Goal: Complete application form

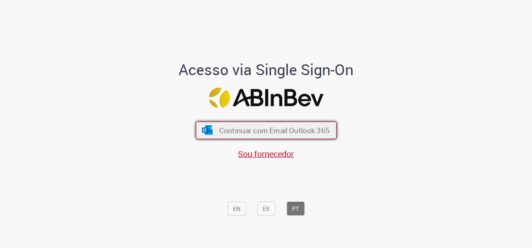
click at [276, 128] on span "Continuar com Email Outlook 365" at bounding box center [274, 131] width 110 height 10
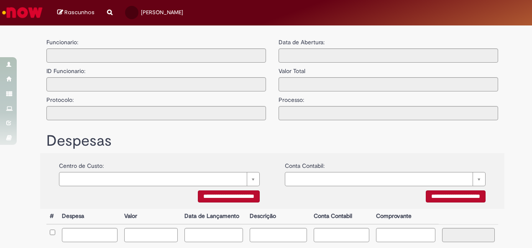
type input "**********"
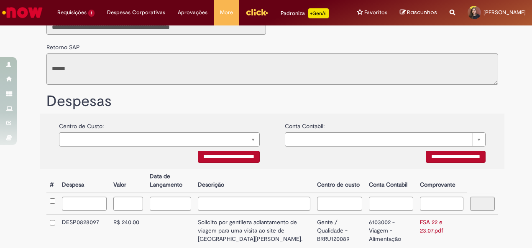
scroll to position [132, 0]
